Goal: Use online tool/utility

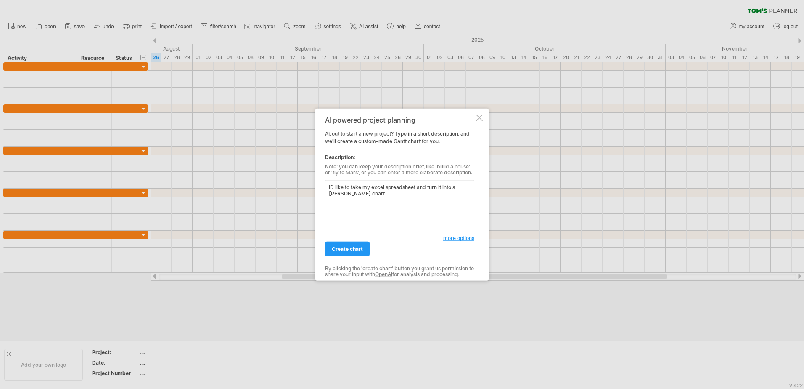
type textarea "ID like to take my excel spreadsheet and turn it into a [PERSON_NAME] chart"
click at [459, 236] on span "more options" at bounding box center [458, 238] width 31 height 6
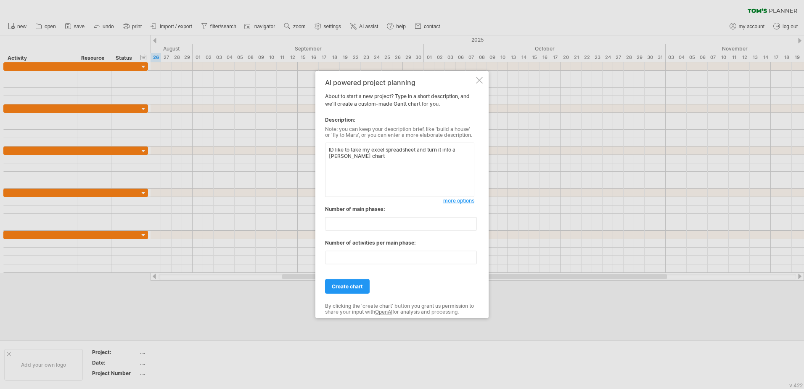
click at [452, 201] on span "more options" at bounding box center [458, 200] width 31 height 6
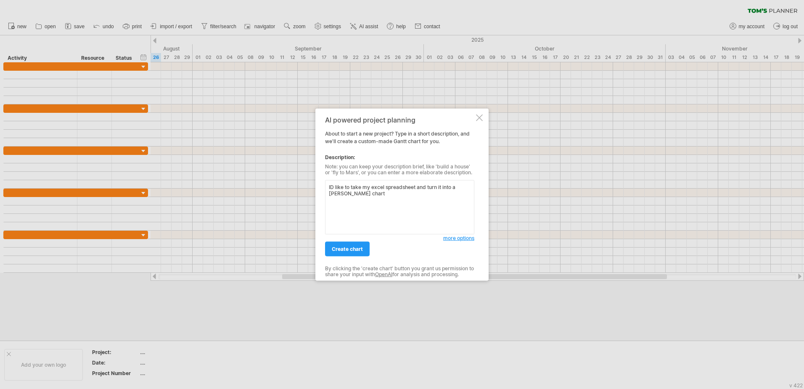
click at [360, 249] on span "create chart" at bounding box center [347, 249] width 31 height 6
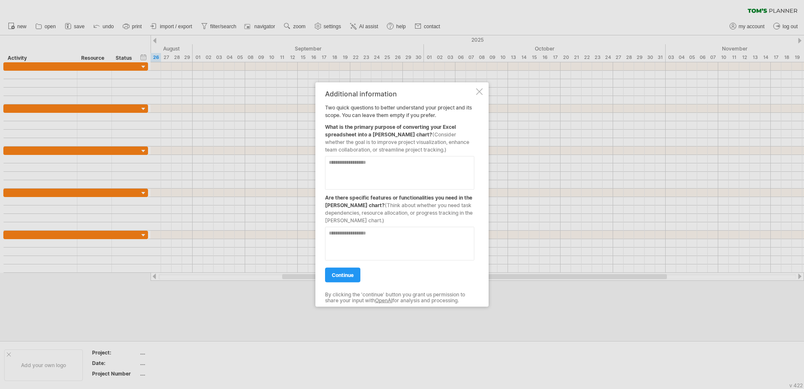
click at [350, 162] on textarea at bounding box center [399, 173] width 149 height 34
type textarea "**********"
click at [338, 238] on textarea at bounding box center [399, 244] width 149 height 34
type textarea "*"
type textarea "**********"
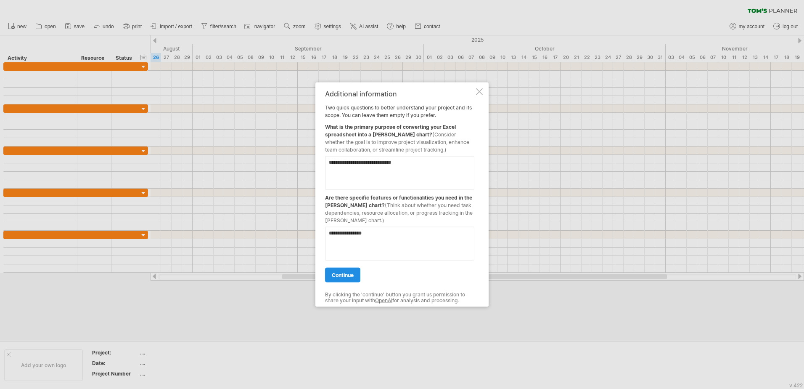
click at [353, 275] on span "continue" at bounding box center [343, 275] width 22 height 6
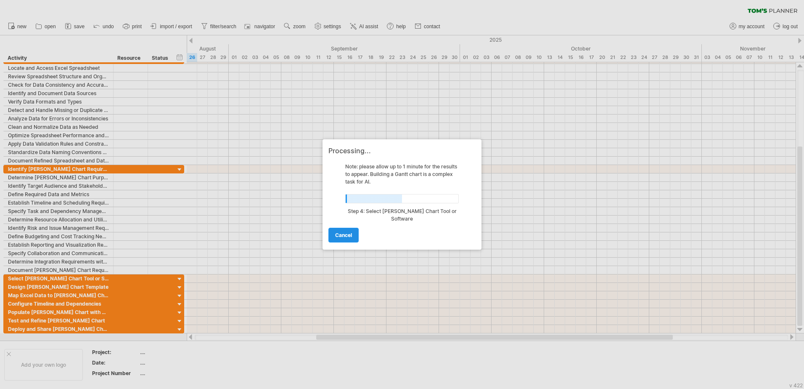
click at [350, 237] on span "cancel" at bounding box center [343, 235] width 17 height 6
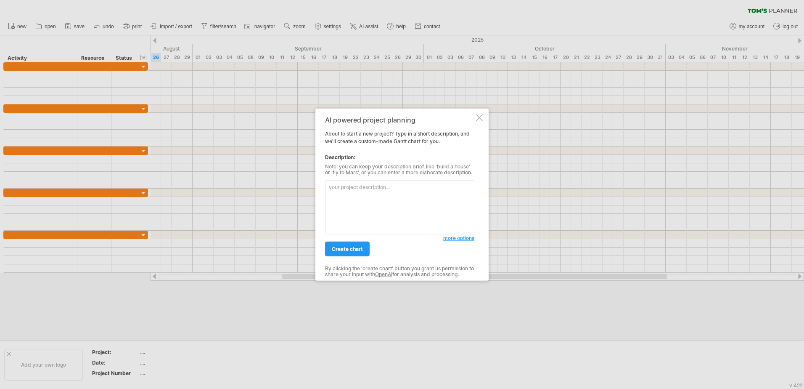
click at [481, 115] on div at bounding box center [479, 117] width 7 height 7
